Goal: Transaction & Acquisition: Purchase product/service

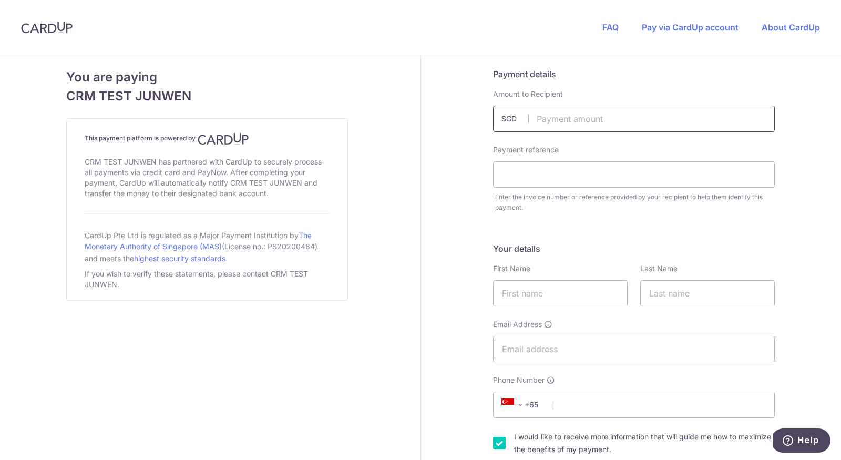
click at [593, 121] on input "text" at bounding box center [634, 119] width 282 height 26
click at [507, 158] on div "Payment reference" at bounding box center [634, 165] width 282 height 43
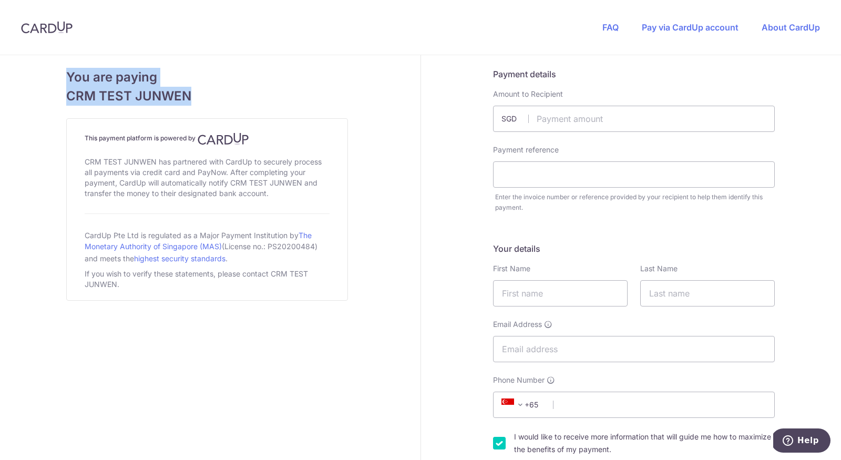
drag, startPoint x: 72, startPoint y: 71, endPoint x: 243, endPoint y: 97, distance: 173.1
click at [243, 97] on h4 "You are paying CRM TEST JUNWEN" at bounding box center [207, 87] width 282 height 38
